Goal: Navigation & Orientation: Go to known website

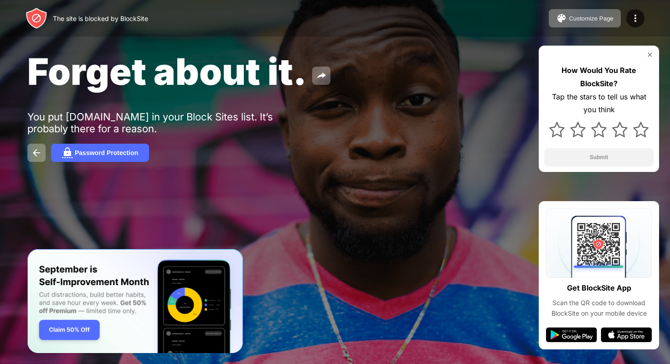
click at [405, 171] on div "Forget about it. You put [DOMAIN_NAME] in your Block Sites list. It’s probably …" at bounding box center [335, 105] width 670 height 211
